Goal: Book appointment/travel/reservation

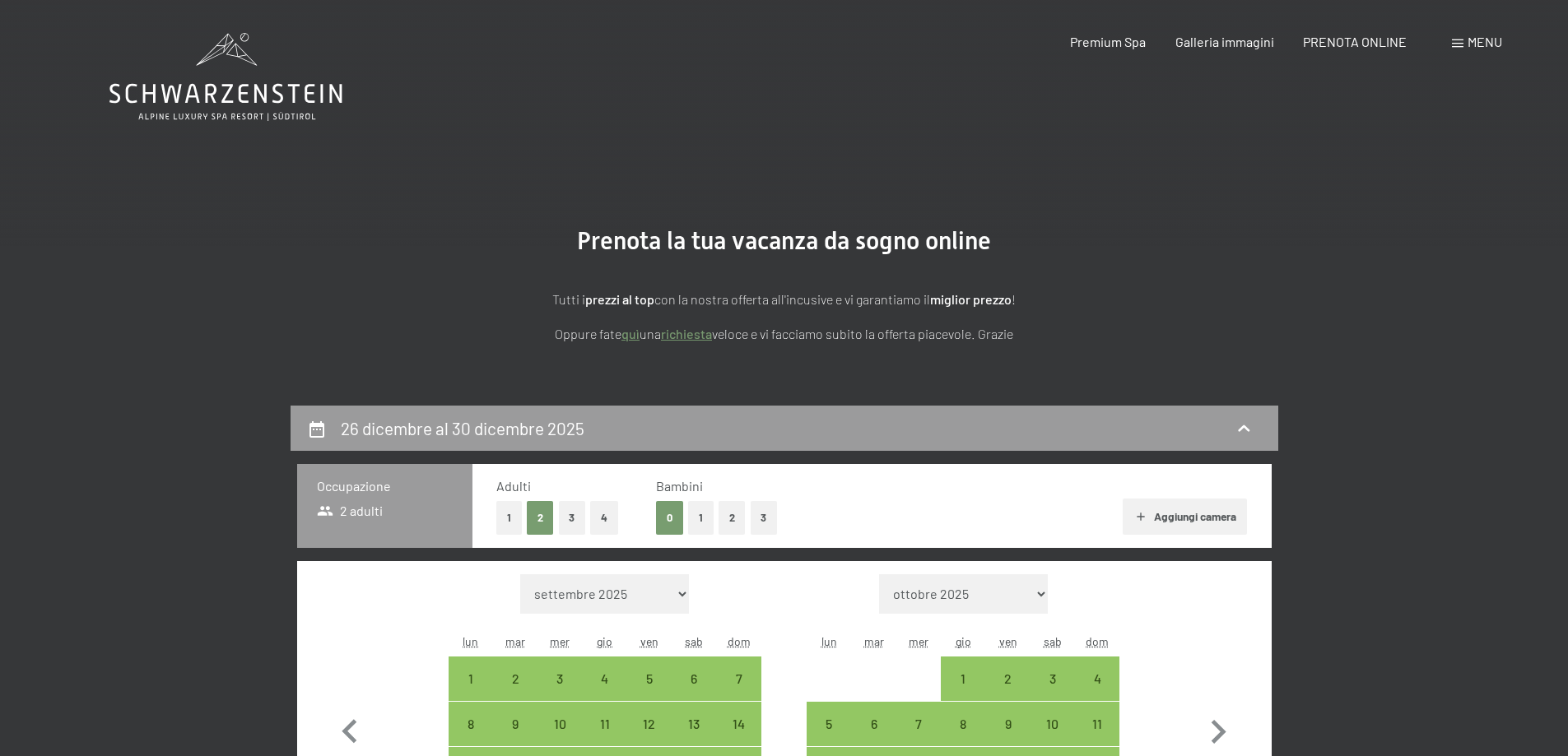
select select "[DATE]"
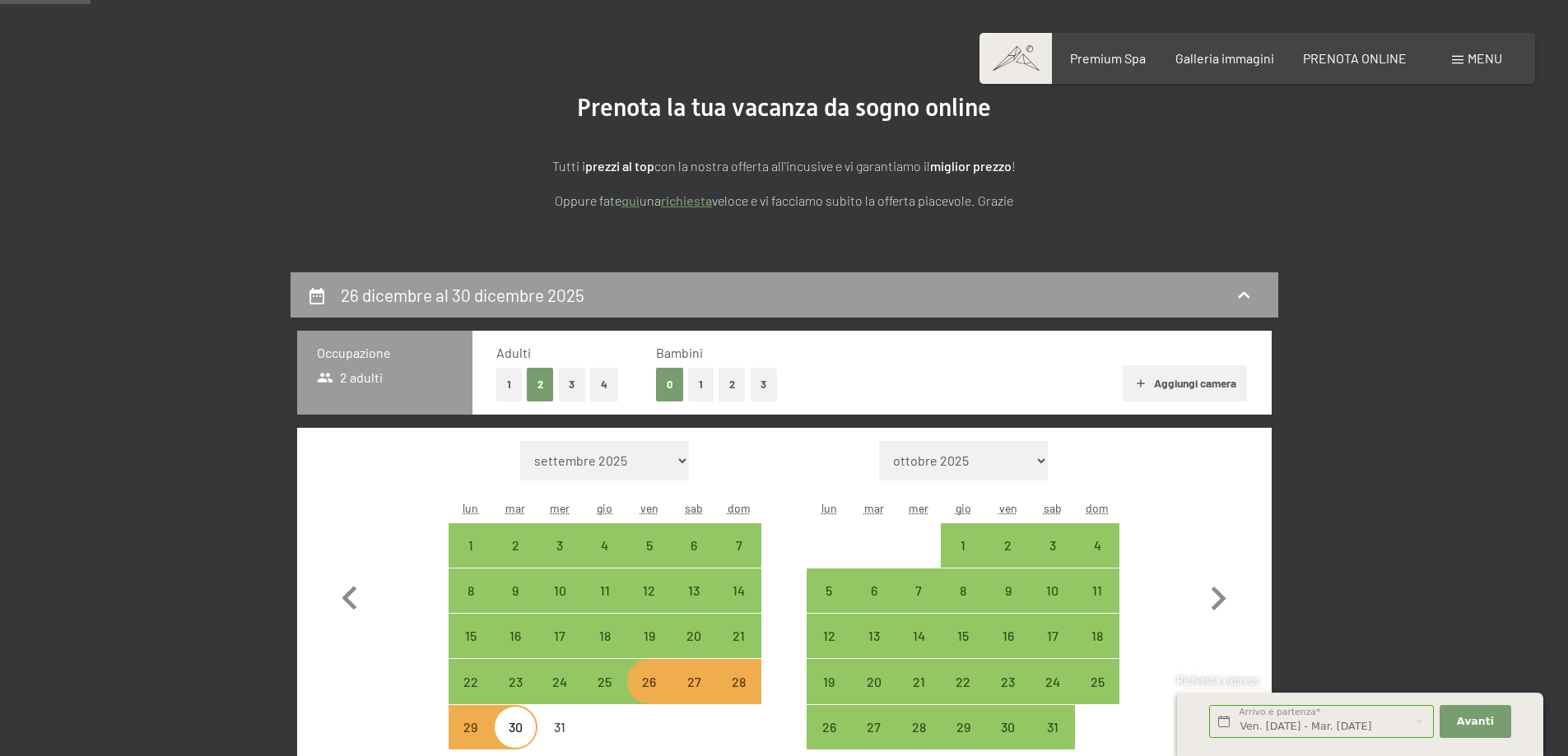
scroll to position [246, 0]
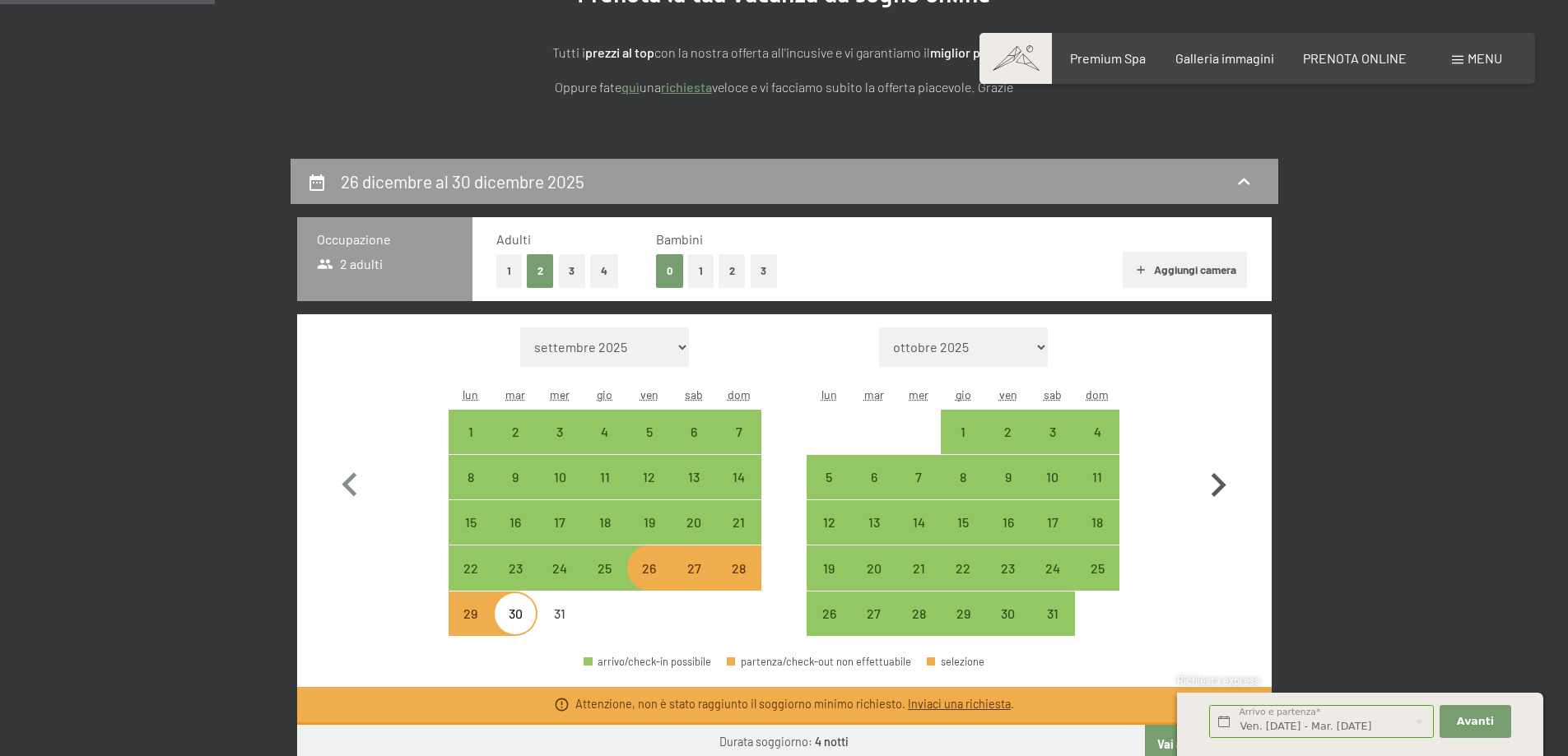
click at [1211, 467] on icon "button" at bounding box center [1217, 485] width 48 height 48
select select "[DATE]"
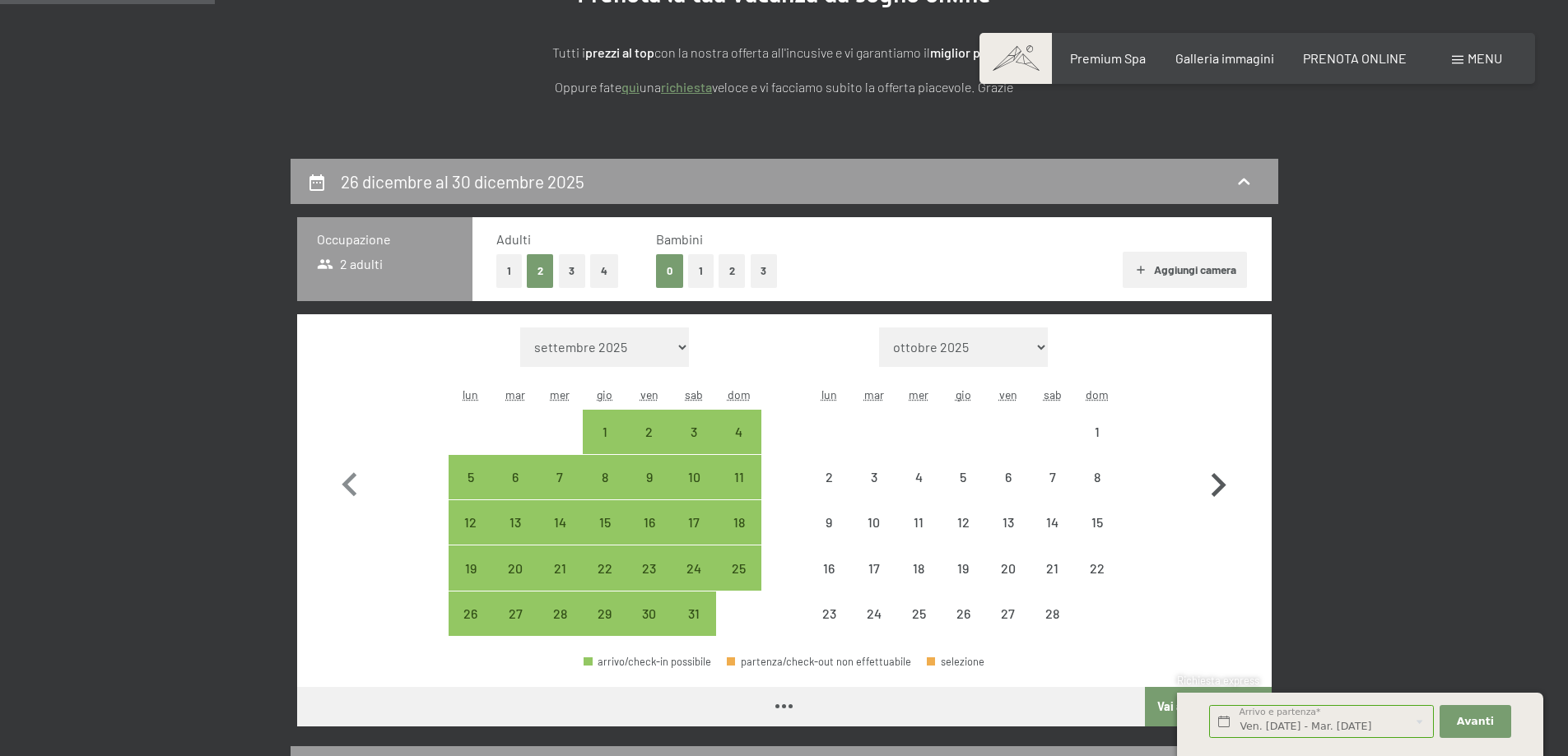
select select "[DATE]"
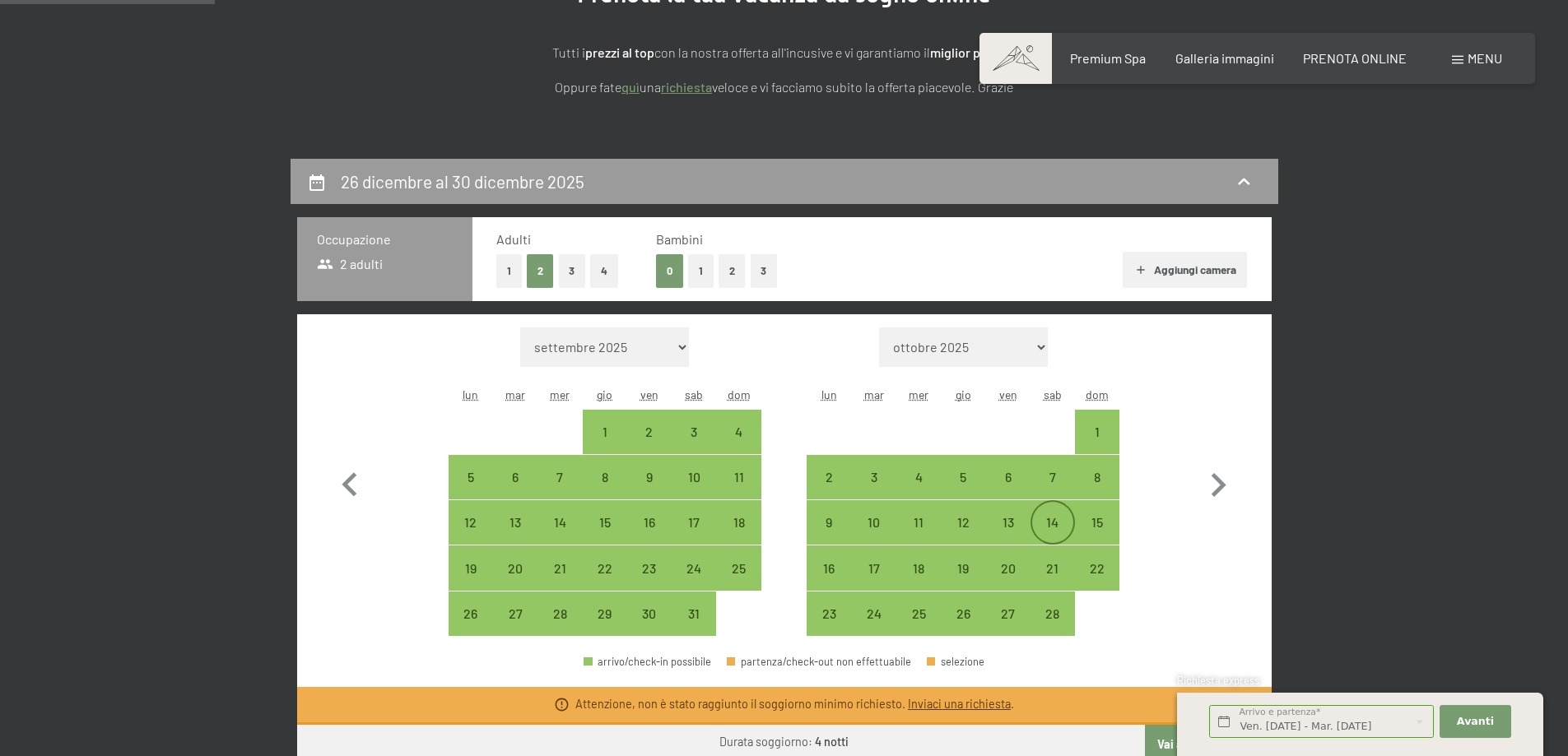
click at [1044, 520] on div "14" at bounding box center [1053, 537] width 41 height 41
select select "[DATE]"
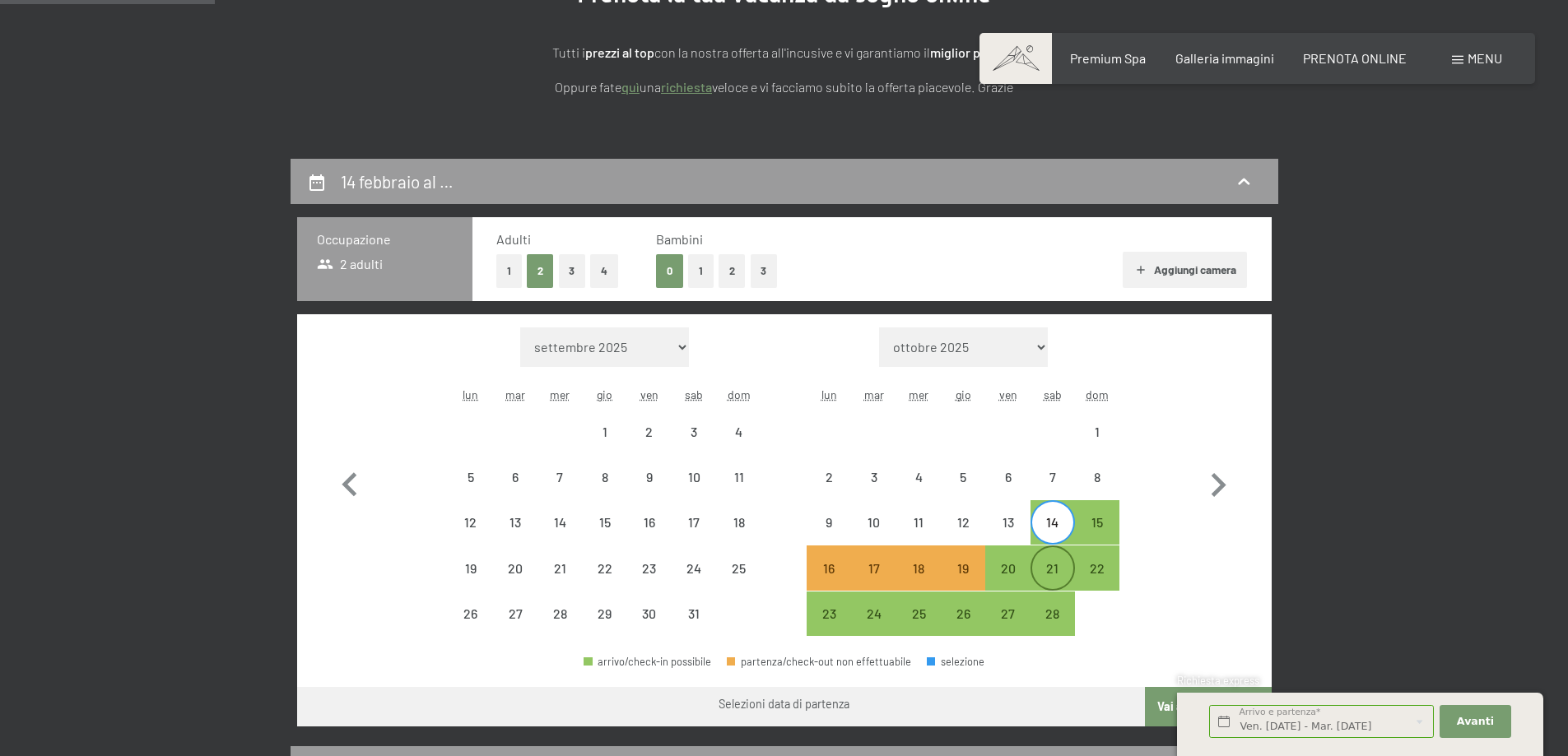
click at [1048, 571] on div "21" at bounding box center [1053, 583] width 41 height 41
select select "[DATE]"
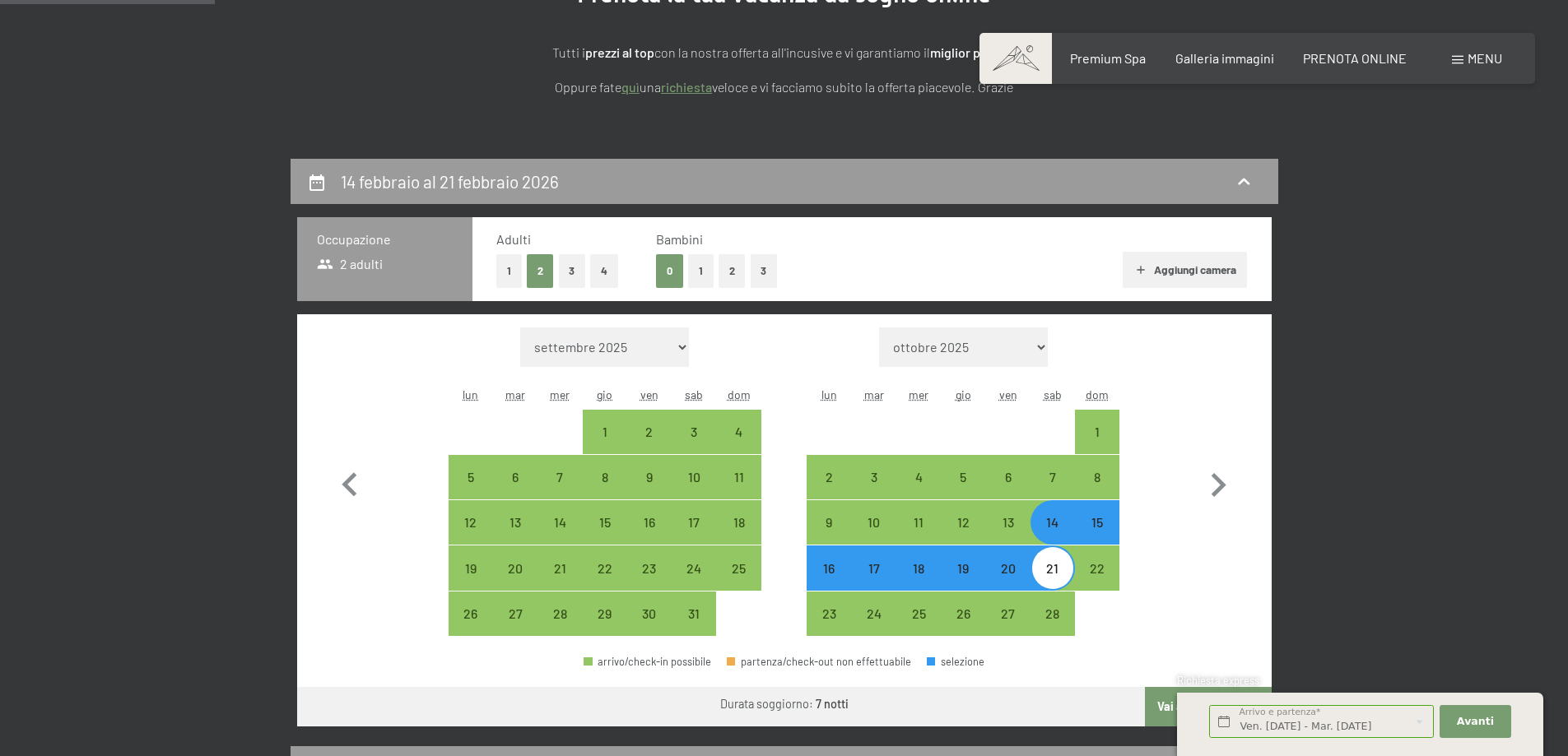
select select "[DATE]"
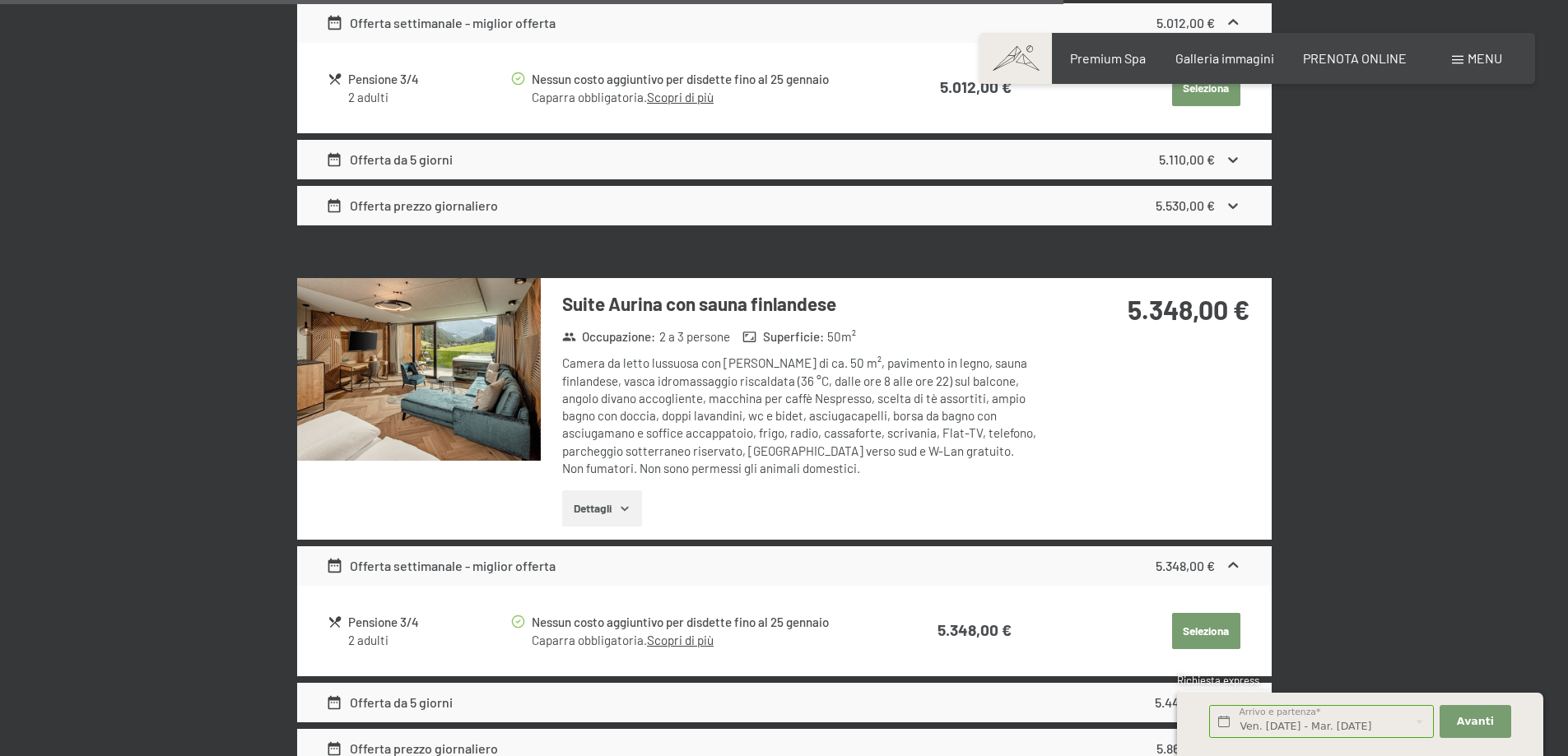
scroll to position [3126, 0]
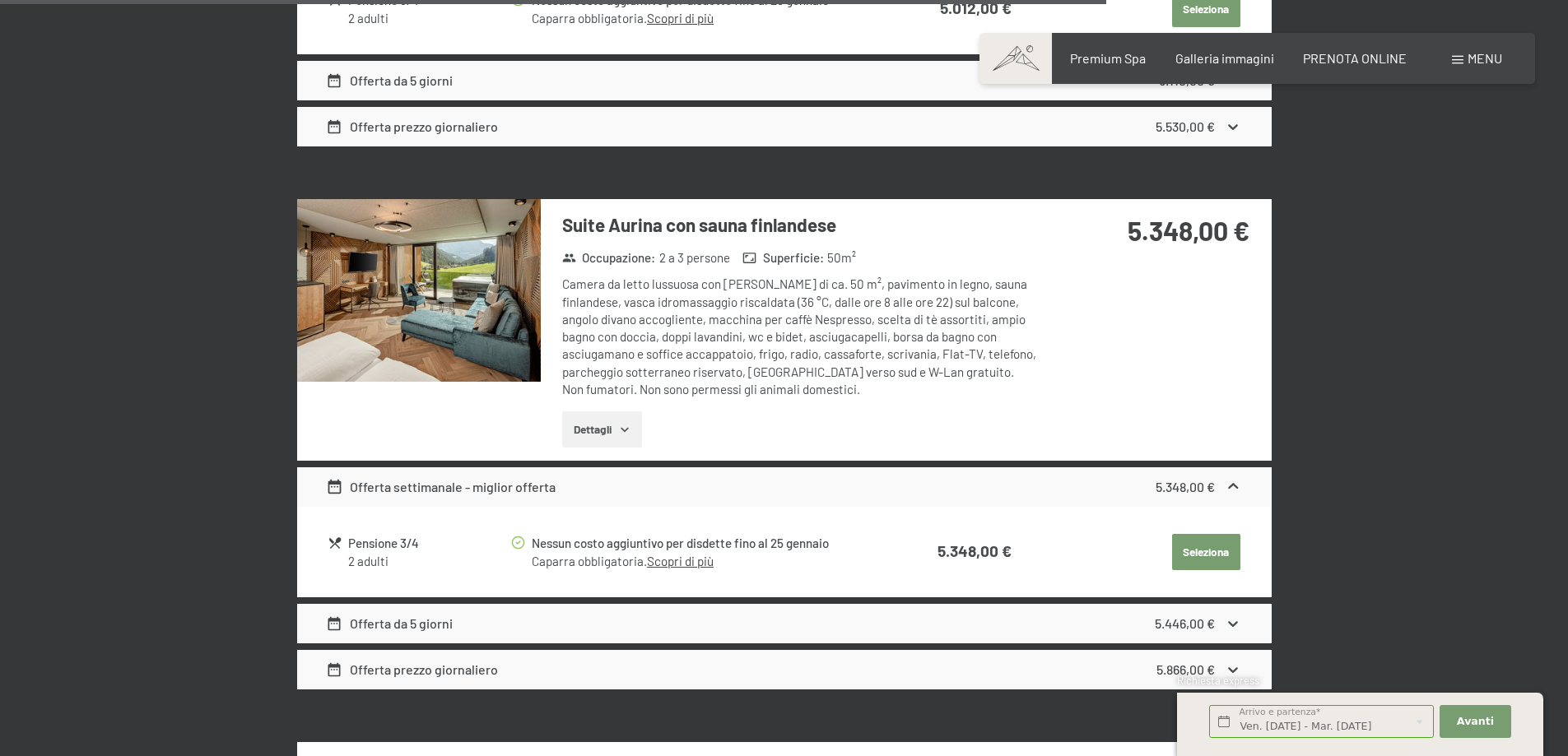
click at [1184, 542] on button "Seleziona" at bounding box center [1206, 552] width 68 height 37
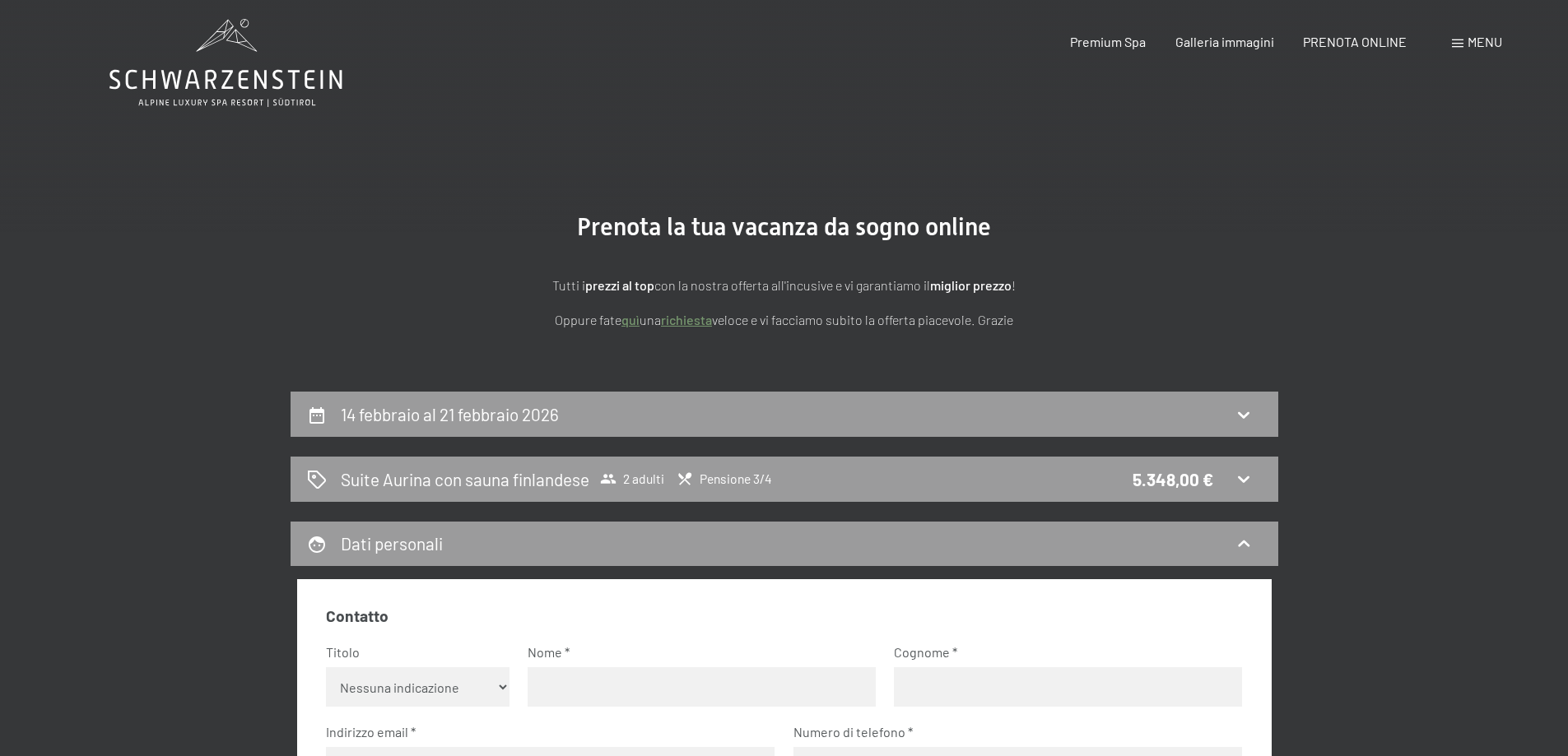
scroll to position [0, 0]
